Goal: Information Seeking & Learning: Learn about a topic

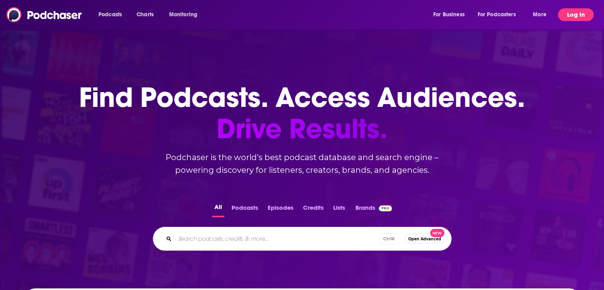
drag, startPoint x: 565, startPoint y: 14, endPoint x: 520, endPoint y: 47, distance: 56.3
click at [565, 15] on button "Log In" at bounding box center [576, 14] width 36 height 13
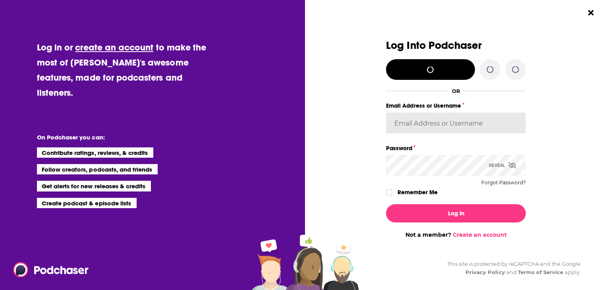
type input "katiefuchs"
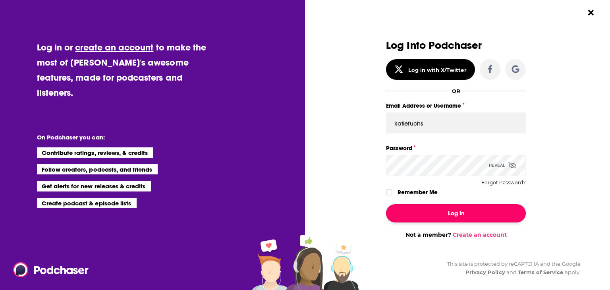
click at [428, 218] on button "Log In" at bounding box center [456, 213] width 140 height 18
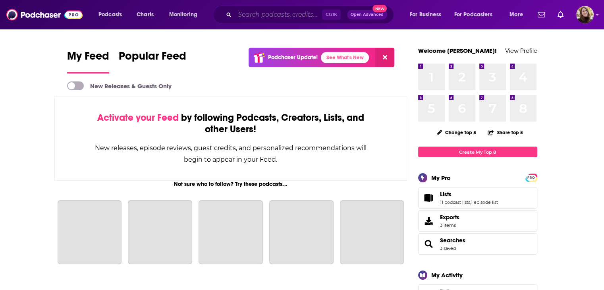
click at [264, 18] on input "Search podcasts, credits, & more..." at bounding box center [278, 14] width 87 height 13
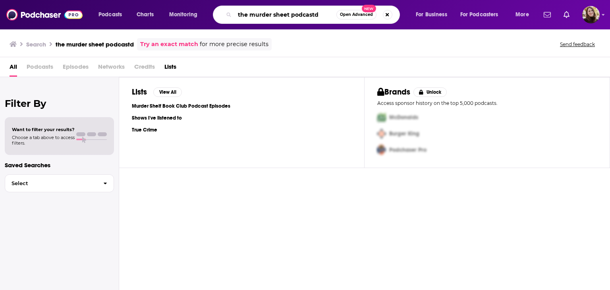
drag, startPoint x: 324, startPoint y: 16, endPoint x: 277, endPoint y: 16, distance: 47.2
click at [277, 16] on input "the murder sheet podcastd" at bounding box center [286, 14] width 102 height 13
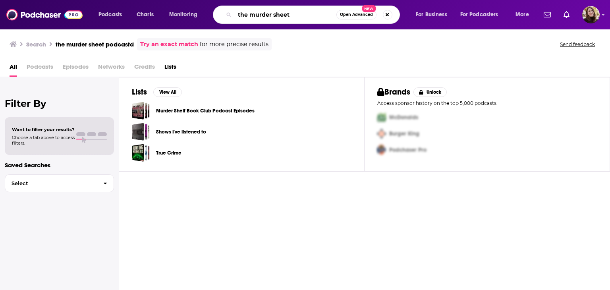
type input "the murder sheet"
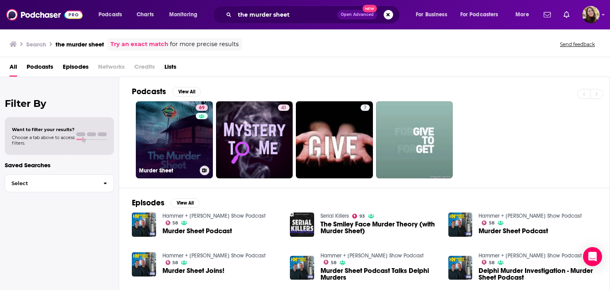
click at [195, 142] on link "69 Murder Sheet" at bounding box center [174, 139] width 77 height 77
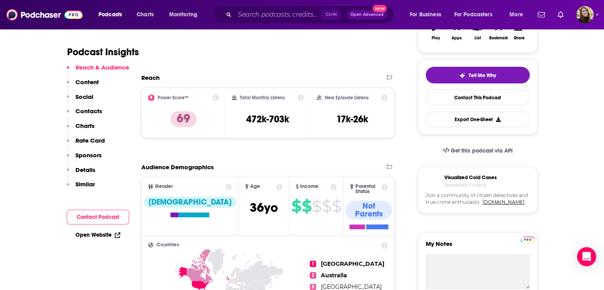
scroll to position [159, 0]
